Goal: Task Accomplishment & Management: Use online tool/utility

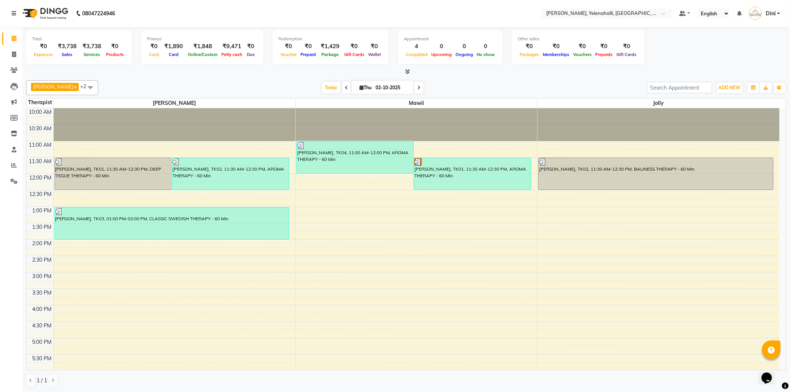
scroll to position [0, 0]
click at [408, 70] on icon at bounding box center [407, 71] width 5 height 6
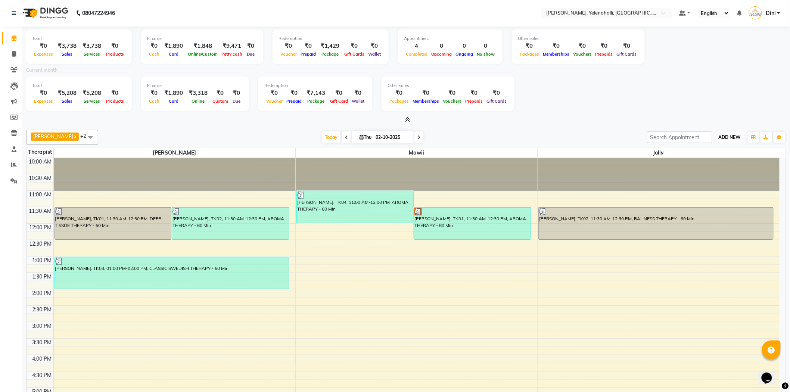
click at [732, 133] on button "ADD NEW Toggle Dropdown" at bounding box center [730, 137] width 26 height 10
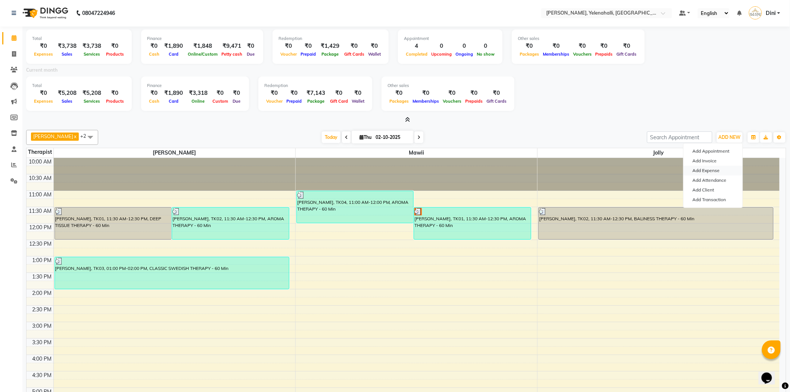
click at [710, 173] on link "Add Expense" at bounding box center [713, 171] width 59 height 10
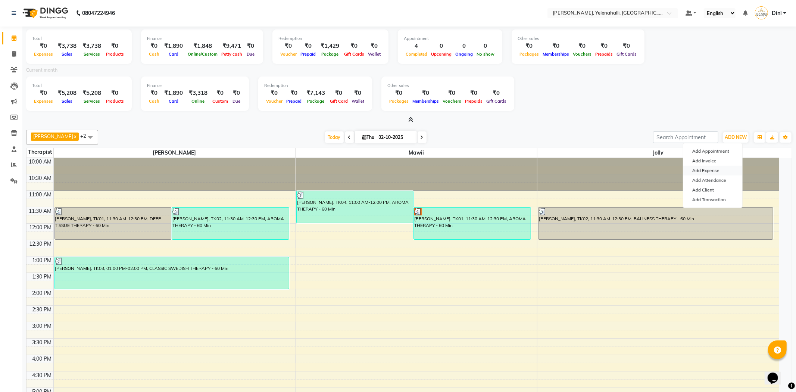
select select "1"
select select "5108"
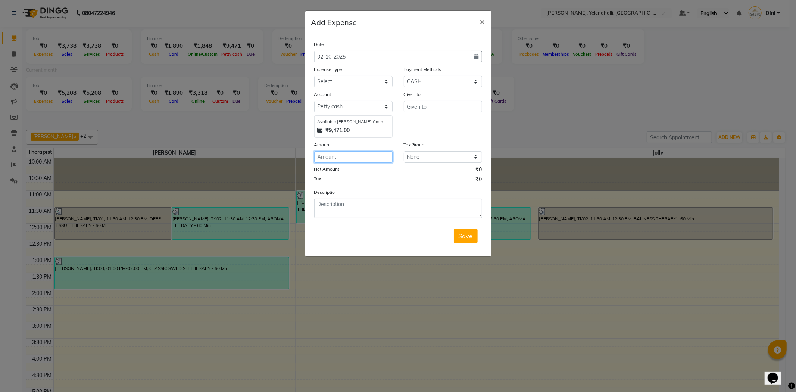
click at [342, 159] on input "number" at bounding box center [353, 157] width 78 height 12
type input "1239"
click at [342, 76] on select "Select Advance Salary Bank charges Bank deposit Car maintenance [PERSON_NAME] C…" at bounding box center [353, 82] width 78 height 12
select select "13871"
click at [314, 76] on select "Select Advance Salary Bank charges Bank deposit Car maintenance [PERSON_NAME] C…" at bounding box center [353, 82] width 78 height 12
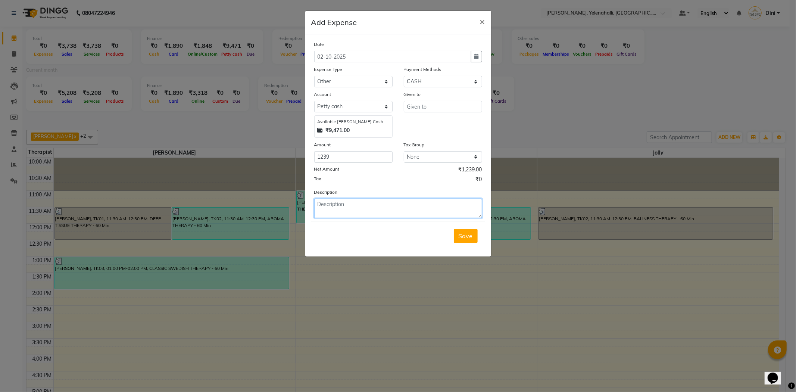
click at [335, 205] on textarea at bounding box center [398, 208] width 168 height 19
click at [420, 108] on input "text" at bounding box center [443, 107] width 78 height 12
type input "Blinkit"
click at [460, 236] on span "Save" at bounding box center [466, 235] width 14 height 7
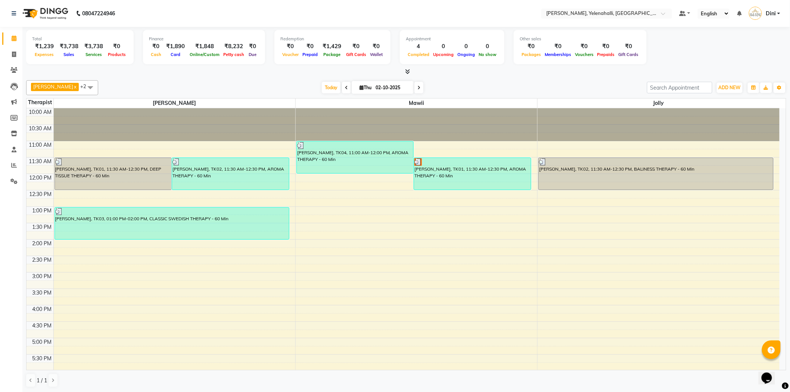
click at [408, 70] on icon at bounding box center [407, 72] width 5 height 6
